Goal: Book appointment/travel/reservation

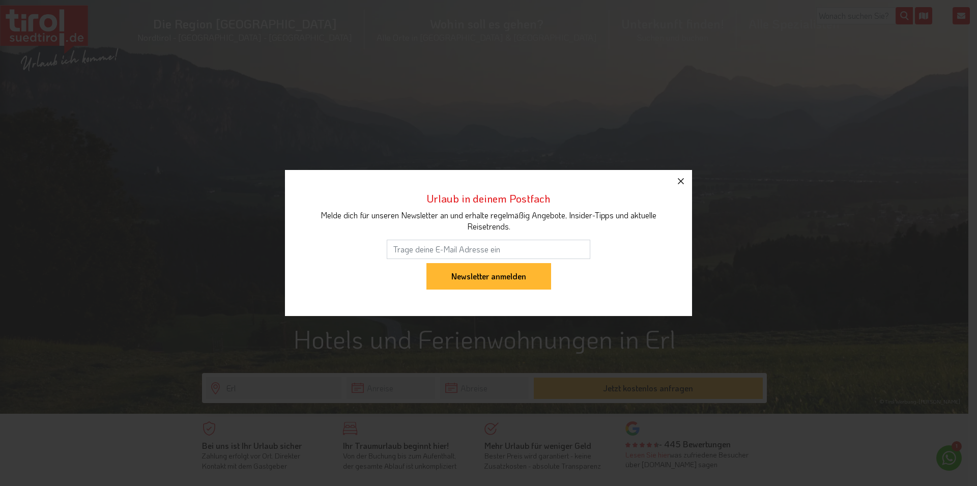
click at [681, 180] on icon "button" at bounding box center [681, 181] width 12 height 12
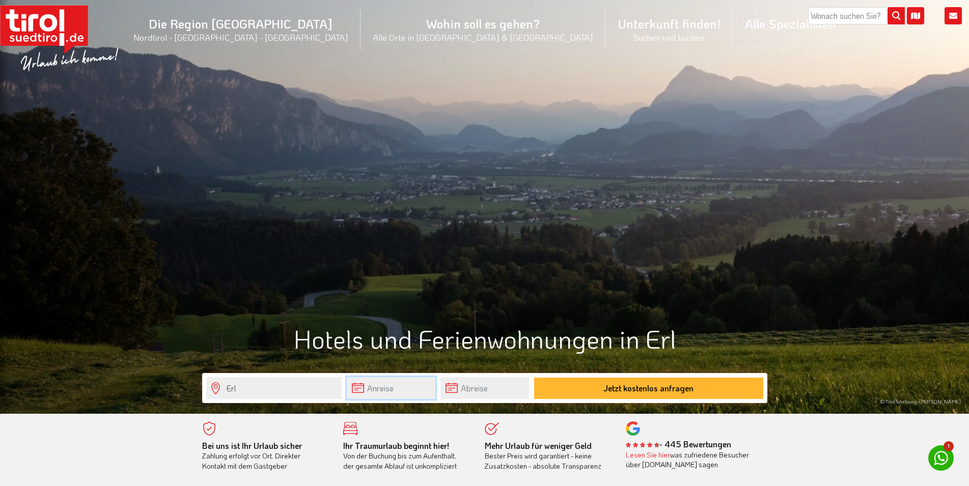
click at [377, 390] on input "text" at bounding box center [391, 388] width 89 height 22
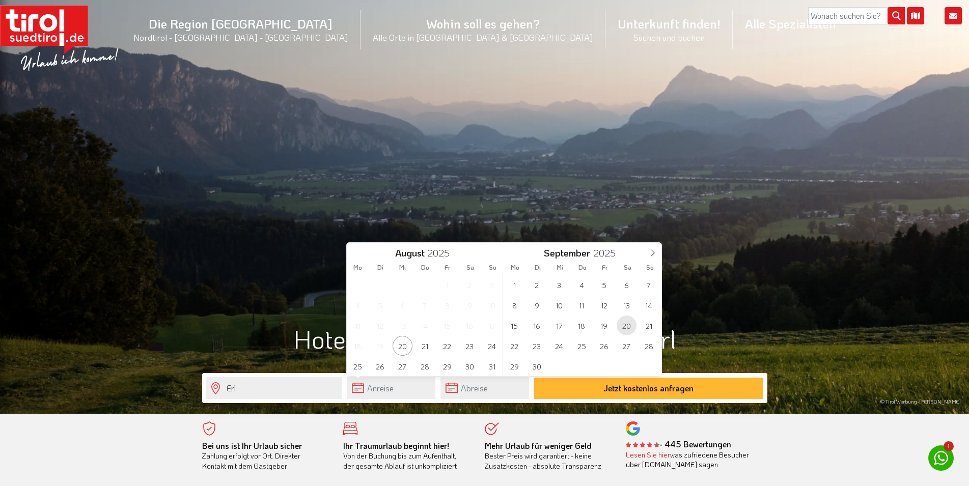
click at [628, 325] on span "20" at bounding box center [626, 326] width 20 height 20
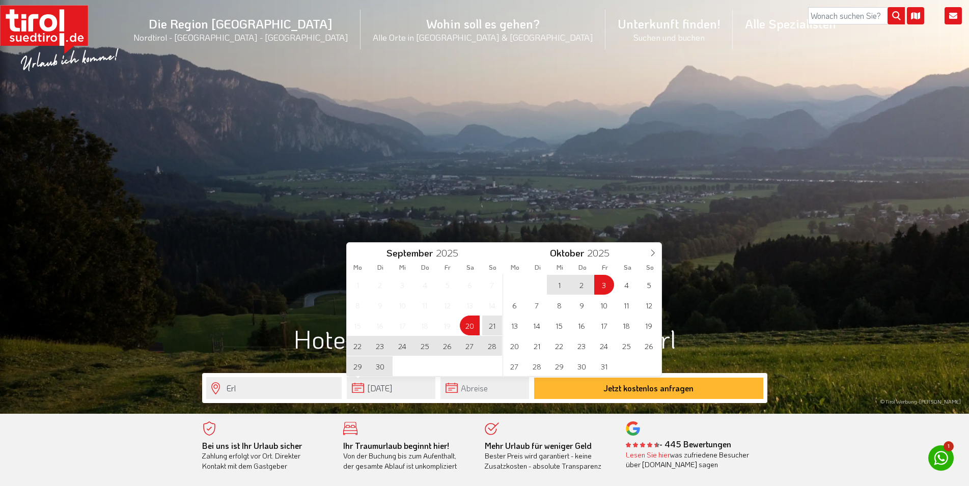
click at [602, 279] on span "3" at bounding box center [604, 285] width 20 height 20
type input "[DATE]"
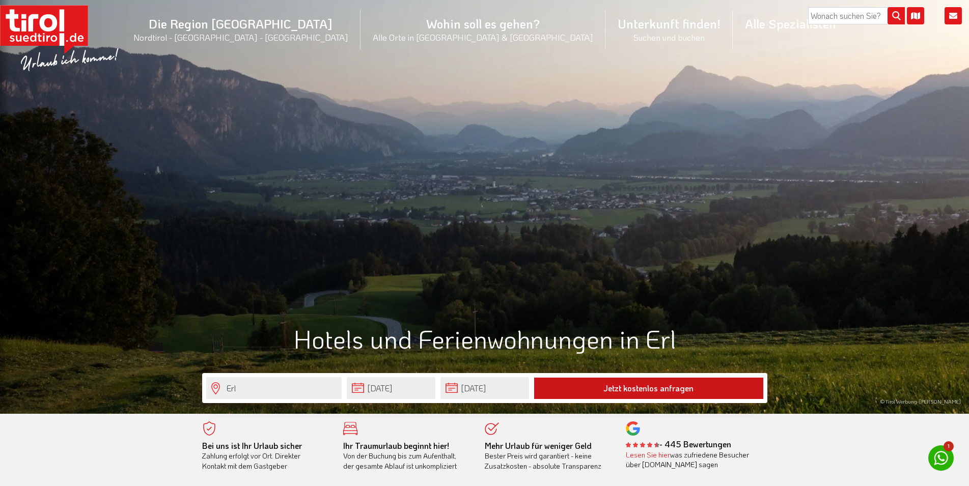
click at [629, 395] on button "Jetzt kostenlos anfragen" at bounding box center [648, 388] width 229 height 21
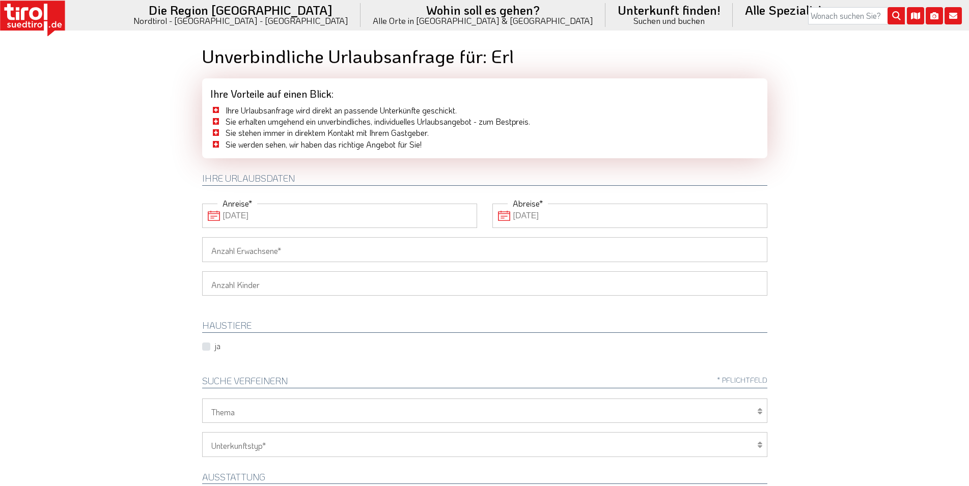
click at [339, 254] on input "Anzahl Erwachsene" at bounding box center [484, 249] width 565 height 24
type input "2"
click at [288, 344] on div "ja" at bounding box center [484, 347] width 580 height 12
click at [202, 271] on select "1 2 3 4 5 6" at bounding box center [484, 283] width 565 height 24
click at [266, 288] on select "1 2 3 4 5 6" at bounding box center [484, 283] width 565 height 24
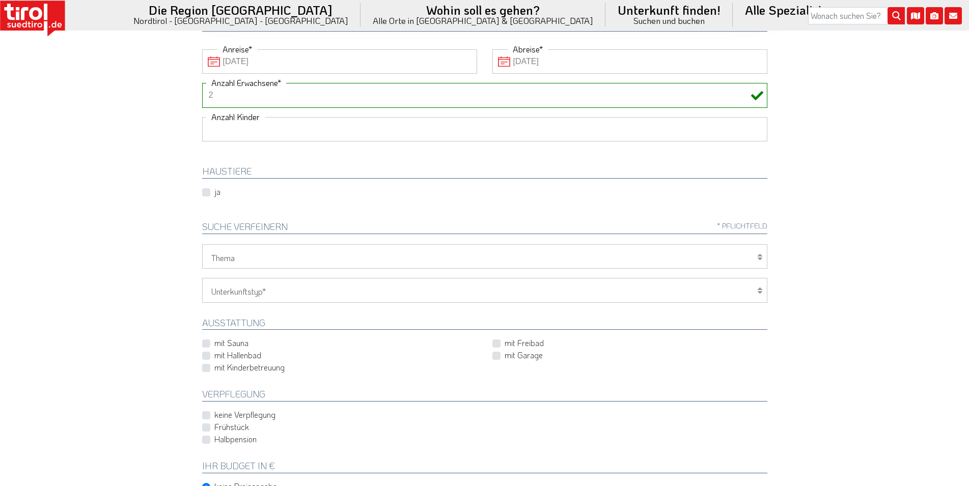
scroll to position [156, 0]
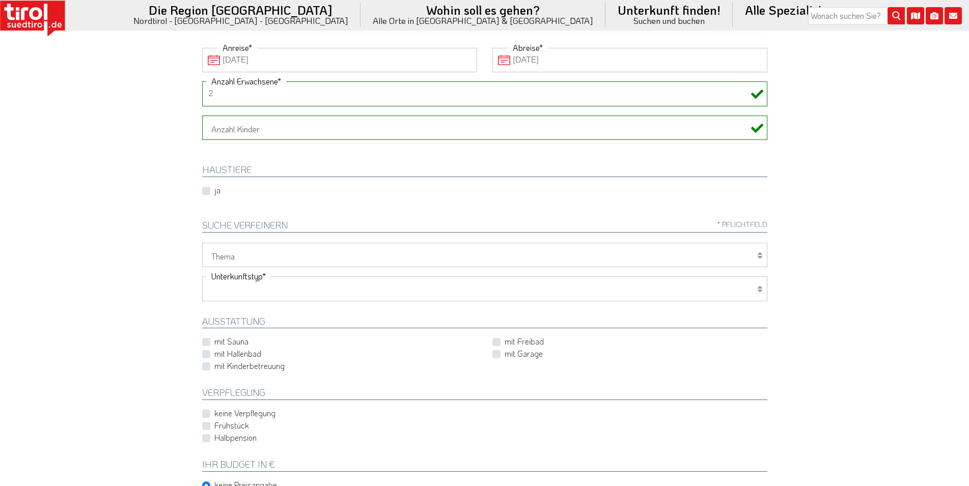
click at [202, 276] on select "Hotel 1-3 Sterne Hotel 4-5 Sterne Ferienwohnung Chalet/Ferienhaus Bauernhöfe" at bounding box center [484, 288] width 565 height 24
select select "2"
click option "Ferienwohnung" at bounding box center [0, 0] width 0 height 0
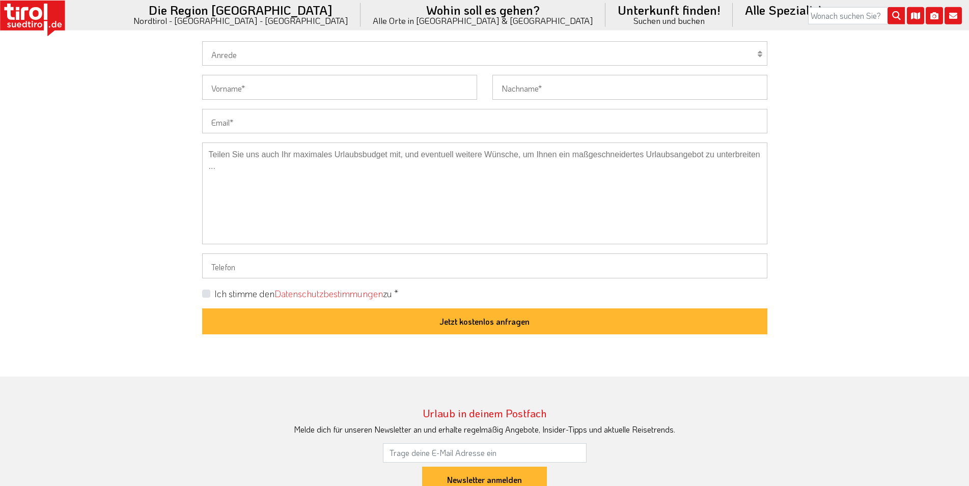
scroll to position [779, 0]
